Goal: Task Accomplishment & Management: Complete application form

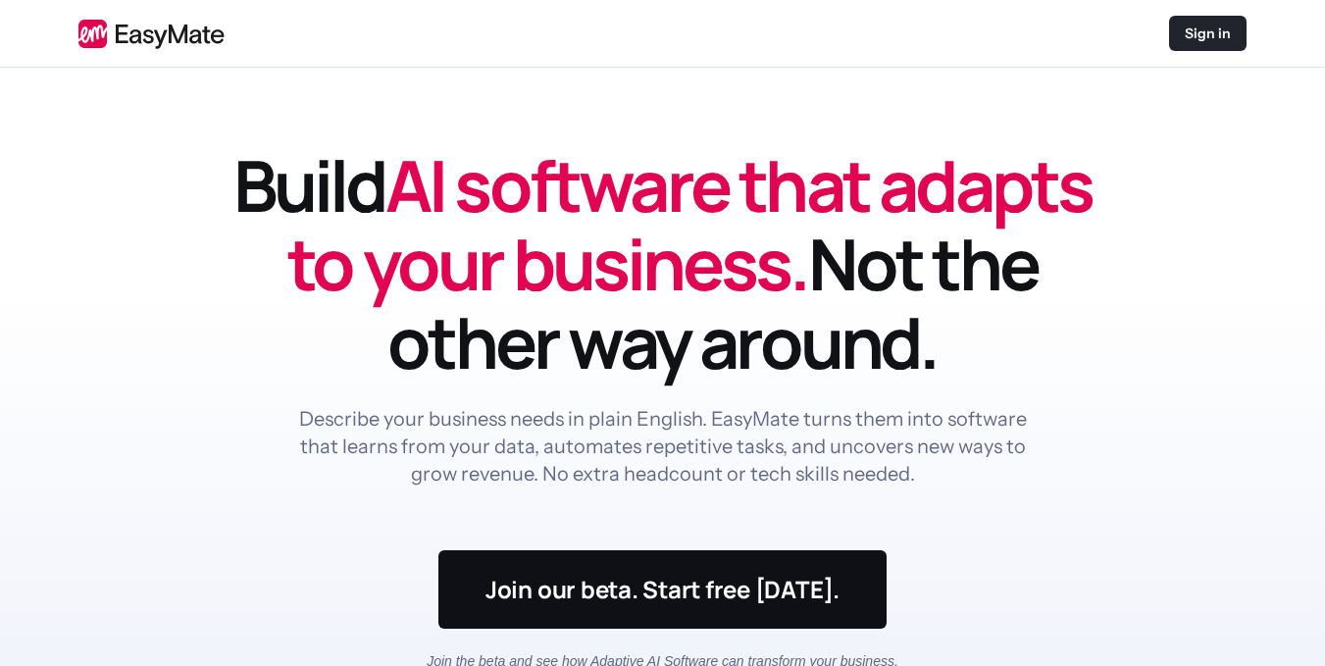
click at [1201, 26] on p "Sign in" at bounding box center [1208, 34] width 46 height 20
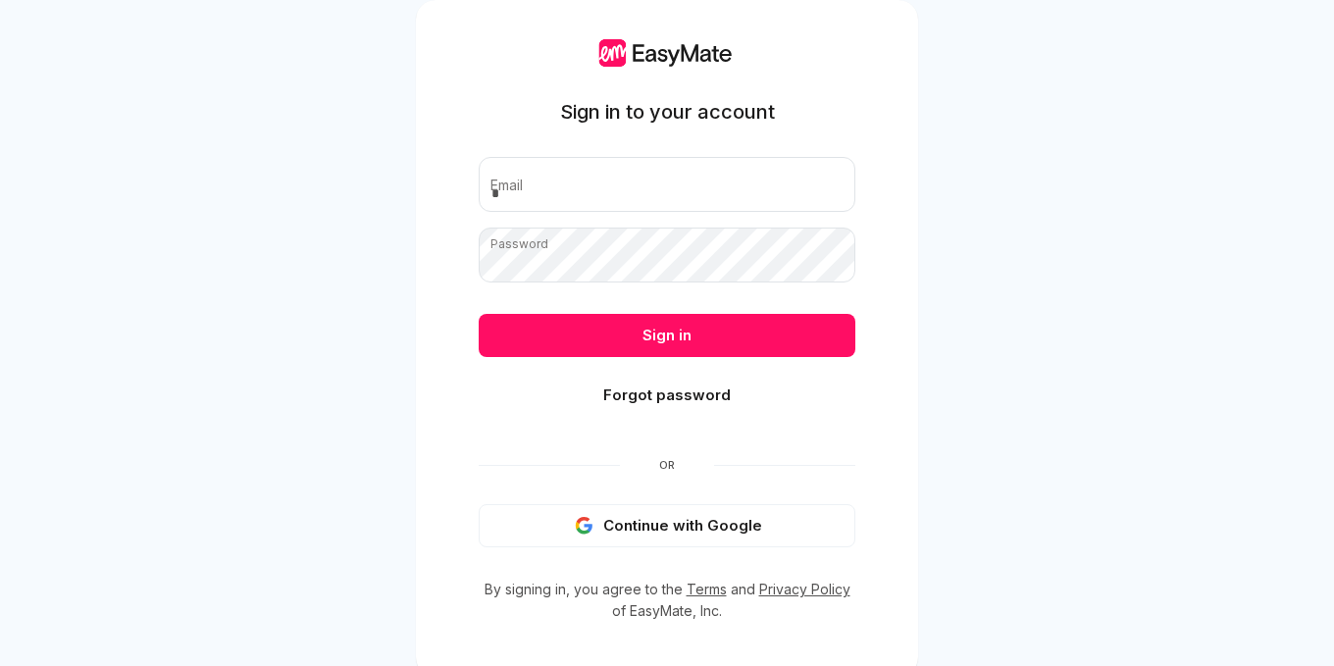
click at [688, 522] on button "Continue with Google" at bounding box center [667, 525] width 377 height 43
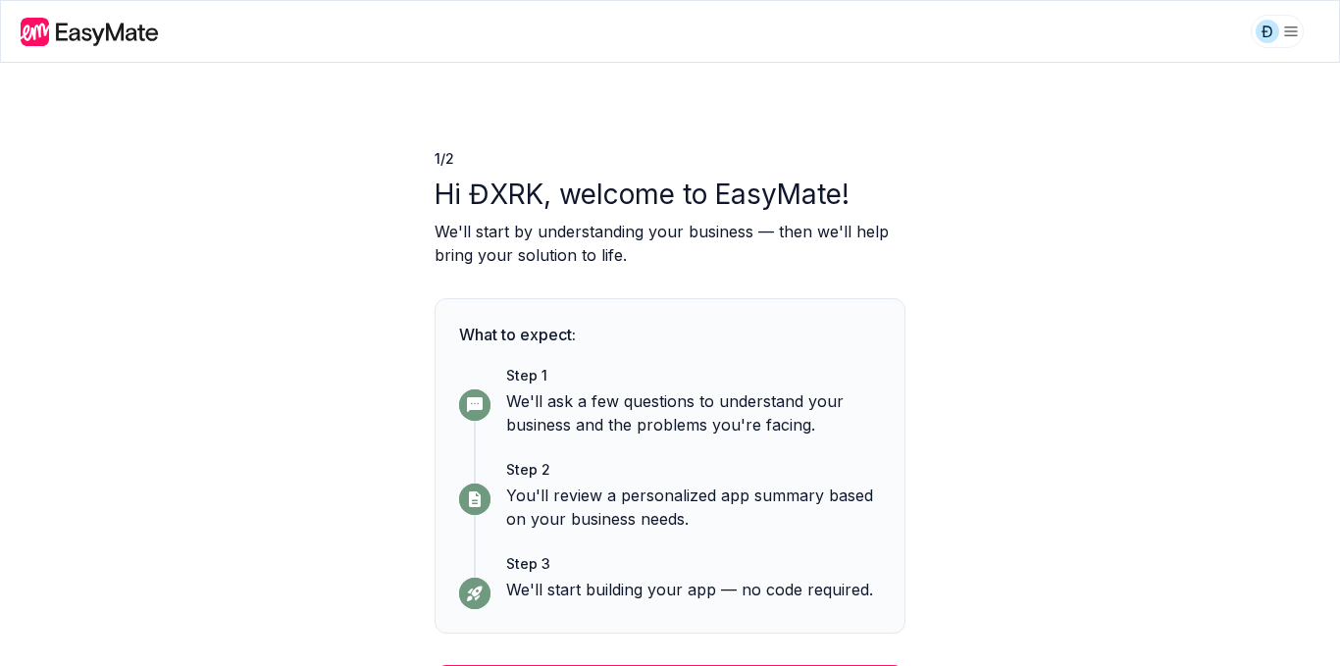
scroll to position [50, 0]
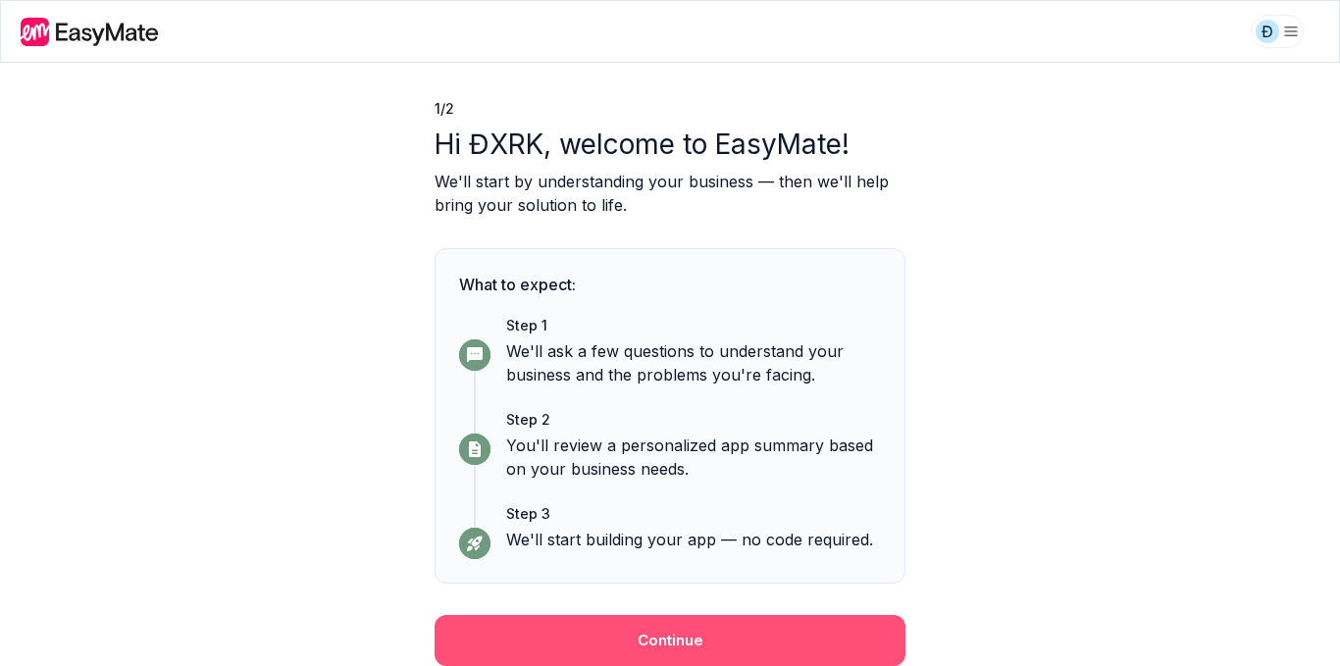
click at [672, 643] on button "Continue" at bounding box center [670, 640] width 471 height 51
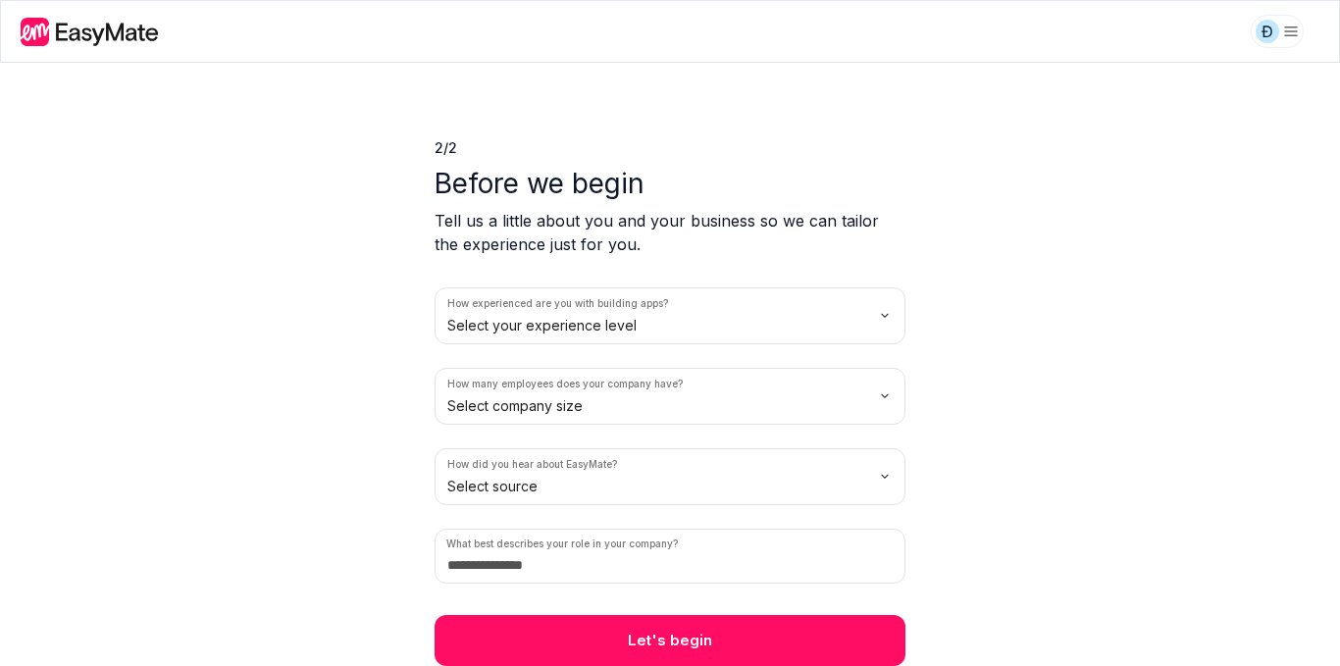
click at [876, 307] on html "Đ 2 / 2 Before we begin Tell us a little about you and your business so we can …" at bounding box center [670, 333] width 1340 height 666
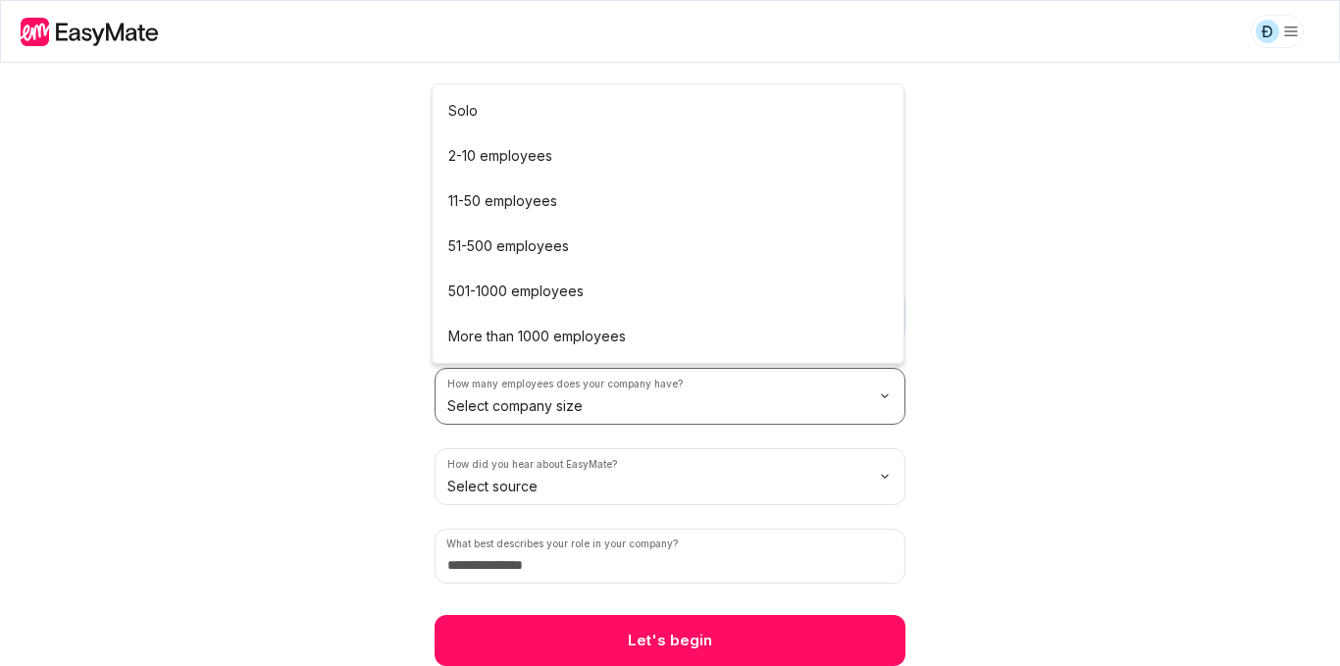
click at [641, 411] on html "Đ 2 / 2 Before we begin Tell us a little about you and your business so we can …" at bounding box center [670, 333] width 1340 height 666
click at [566, 402] on html "Đ 2 / 2 Before we begin Tell us a little about you and your business so we can …" at bounding box center [670, 333] width 1340 height 666
